Goal: Task Accomplishment & Management: Complete application form

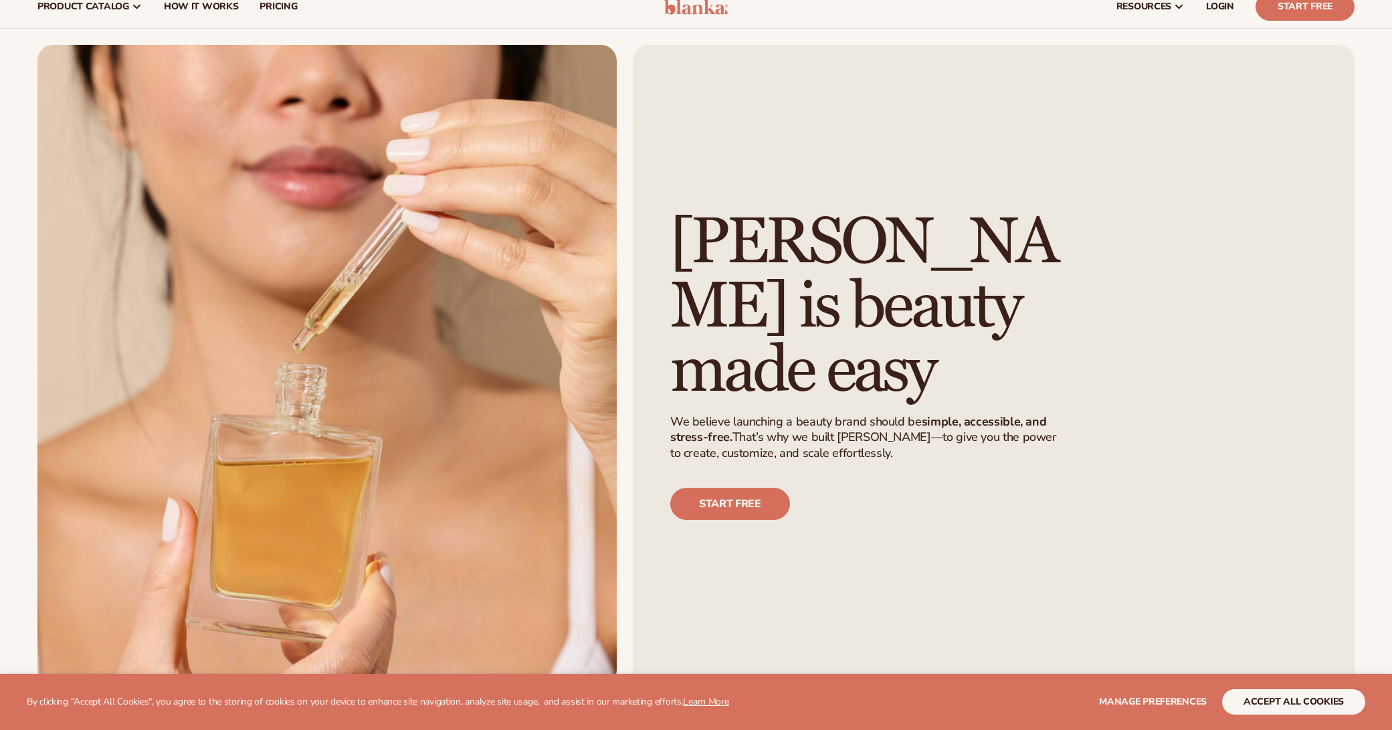
scroll to position [37, 0]
click at [752, 504] on link "Start free" at bounding box center [730, 503] width 120 height 32
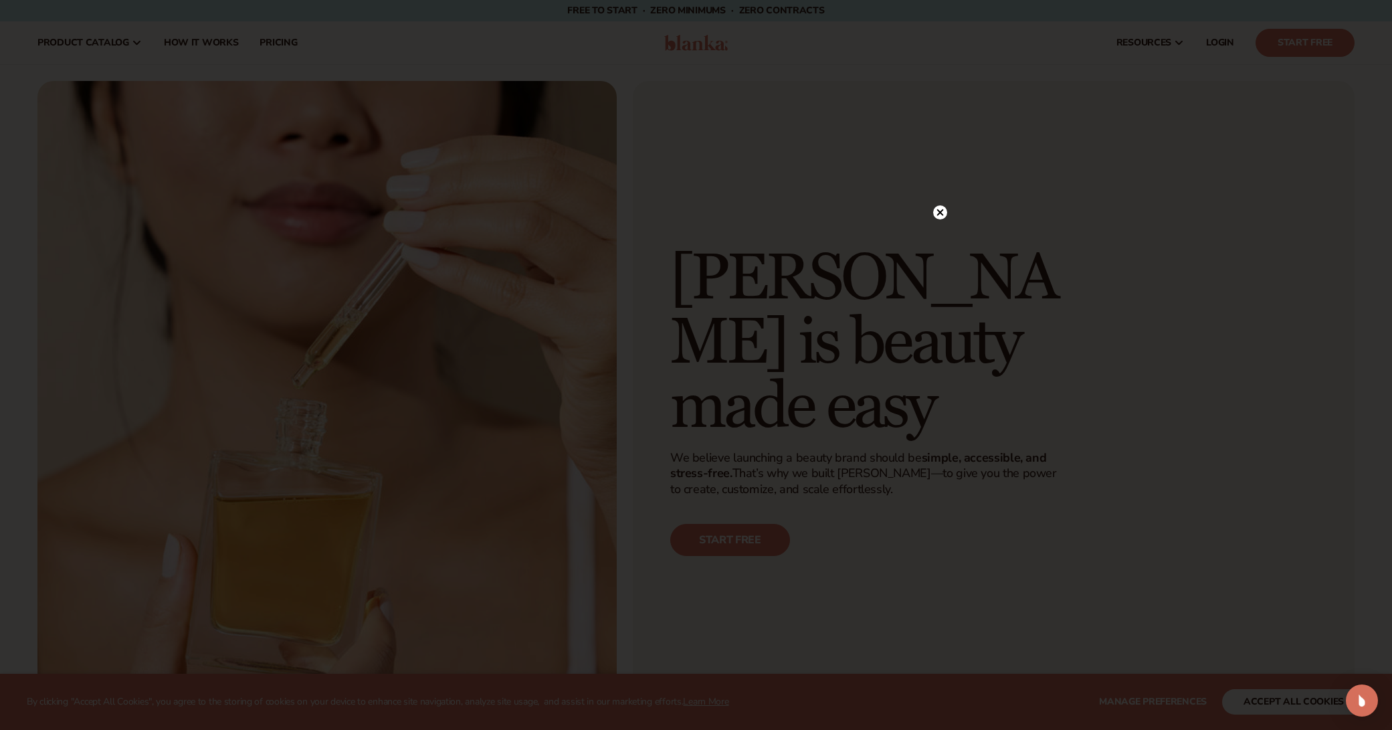
click at [941, 212] on icon at bounding box center [940, 212] width 14 height 14
